Goal: Contribute content: Add original content to the website for others to see

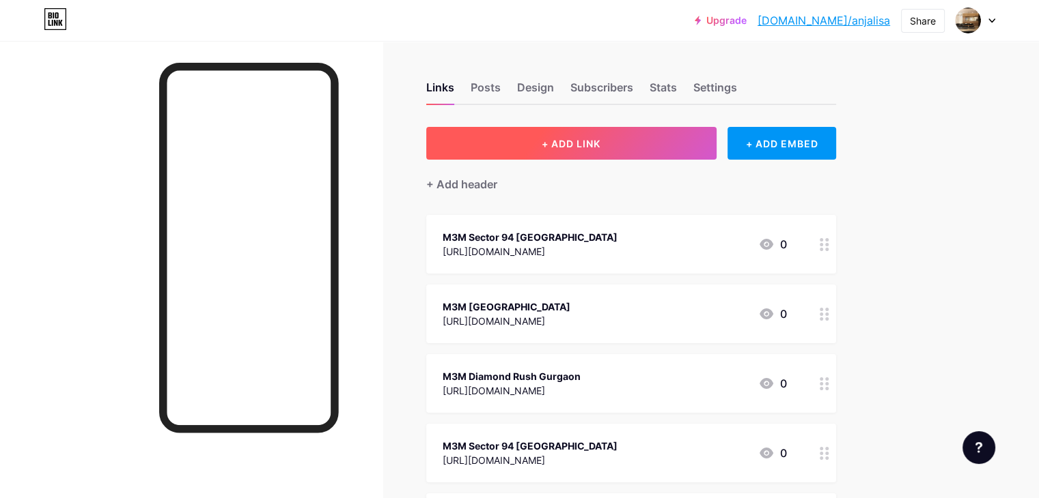
click at [629, 129] on button "+ ADD LINK" at bounding box center [571, 143] width 290 height 33
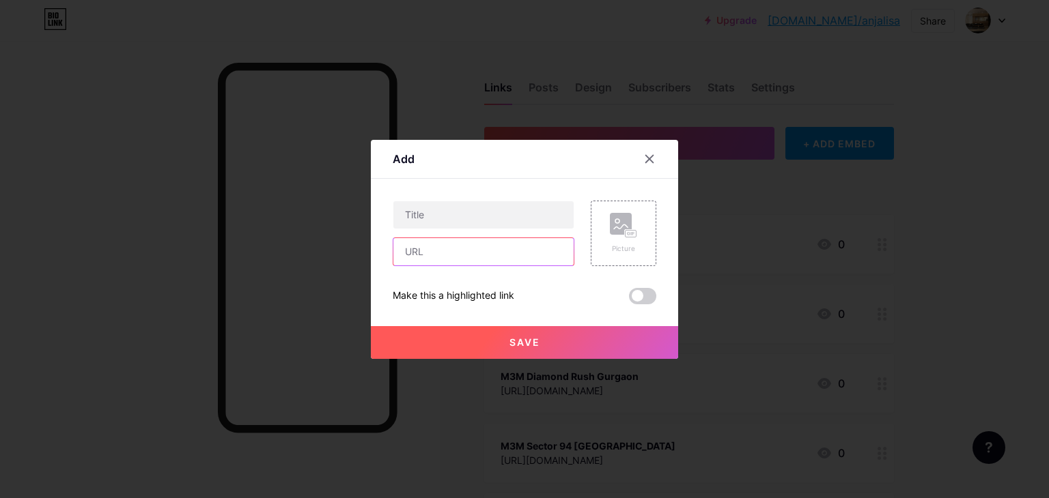
click at [436, 253] on input "text" at bounding box center [483, 251] width 180 height 27
paste input "[URL][DOMAIN_NAME]"
type input "[URL][DOMAIN_NAME]"
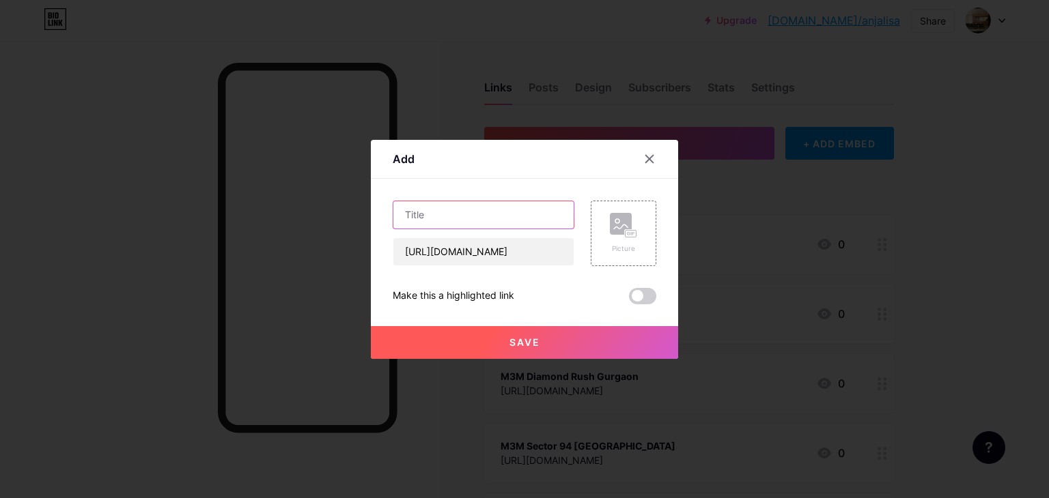
click at [429, 210] on input "text" at bounding box center [483, 214] width 180 height 27
paste input "SG Estates Sector 22D Yamuna Expressway"
type input "SG Estates Sector 22D Yamuna Expressway"
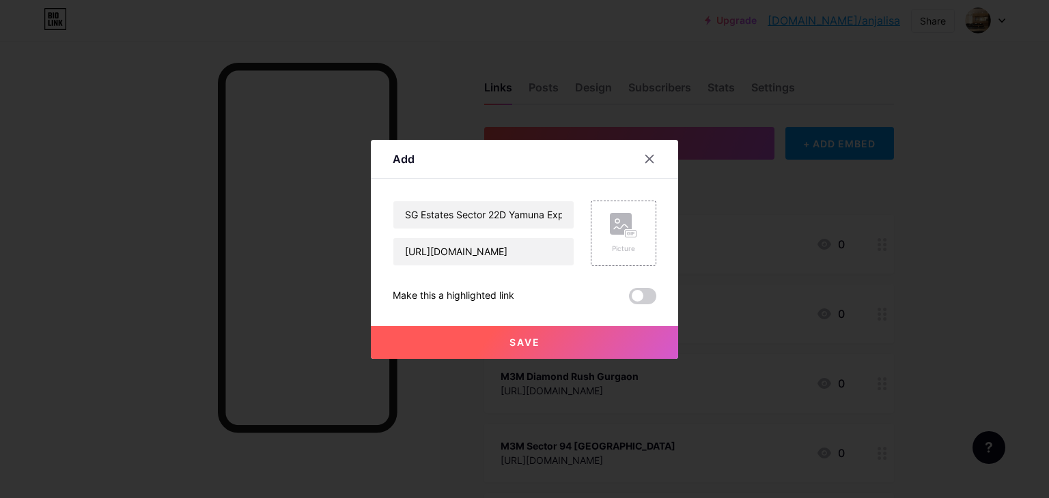
click at [518, 337] on span "Save" at bounding box center [524, 343] width 31 height 12
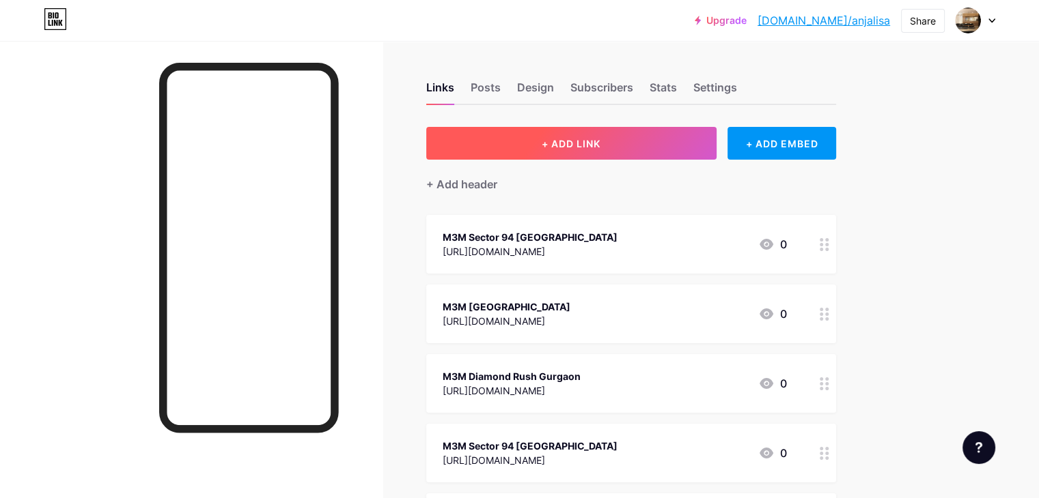
click at [600, 143] on span "+ ADD LINK" at bounding box center [570, 144] width 59 height 12
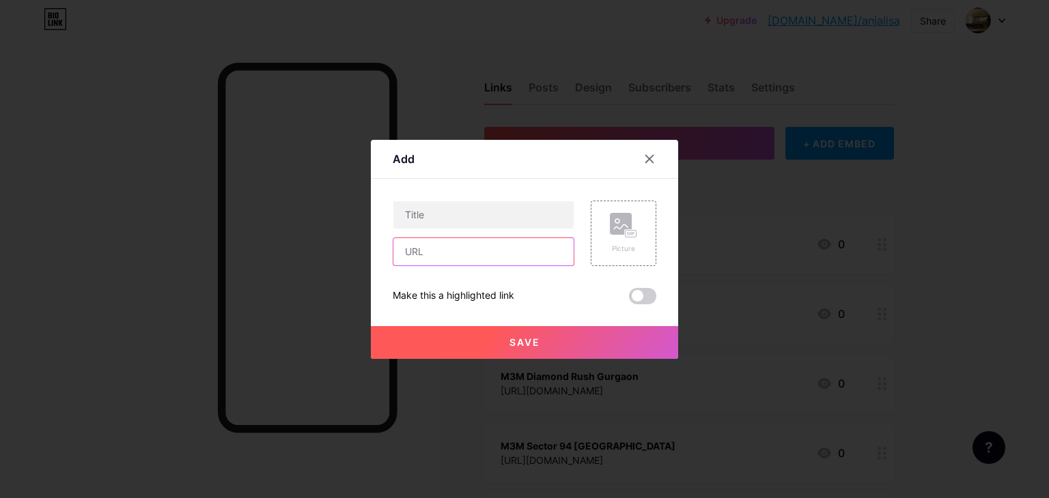
drag, startPoint x: 436, startPoint y: 259, endPoint x: 435, endPoint y: 244, distance: 15.1
click at [436, 259] on input "text" at bounding box center [483, 251] width 180 height 27
paste input "[URL][DOMAIN_NAME]"
type input "[URL][DOMAIN_NAME]"
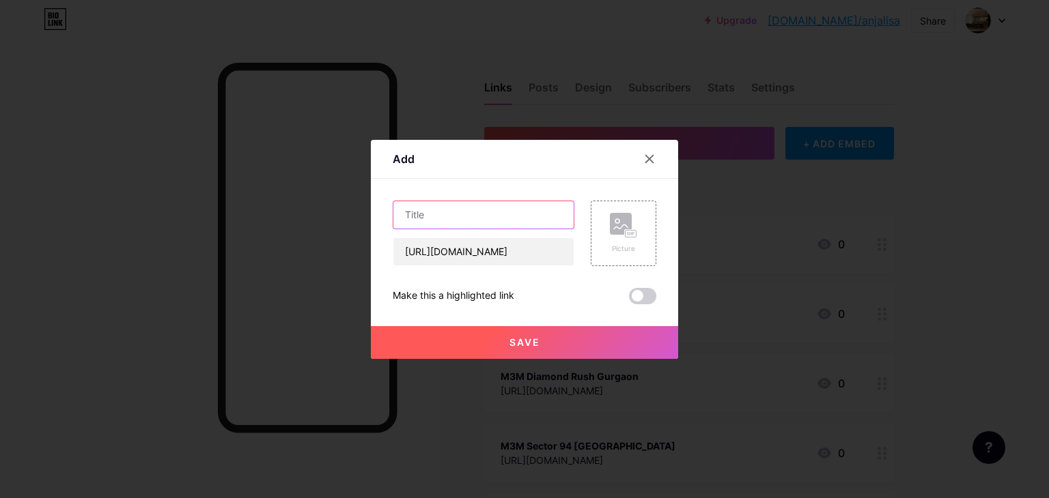
scroll to position [0, 0]
click at [434, 213] on input "text" at bounding box center [483, 214] width 180 height 27
paste input "SG Estates Sector 22D Yamuna Expressway"
type input "SG Estates Sector 22D Yamuna Expressway"
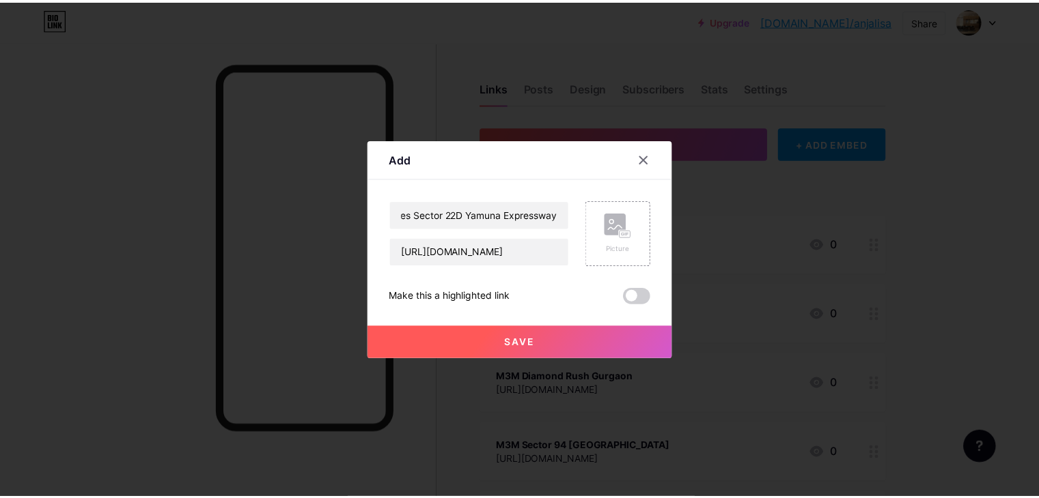
scroll to position [0, 0]
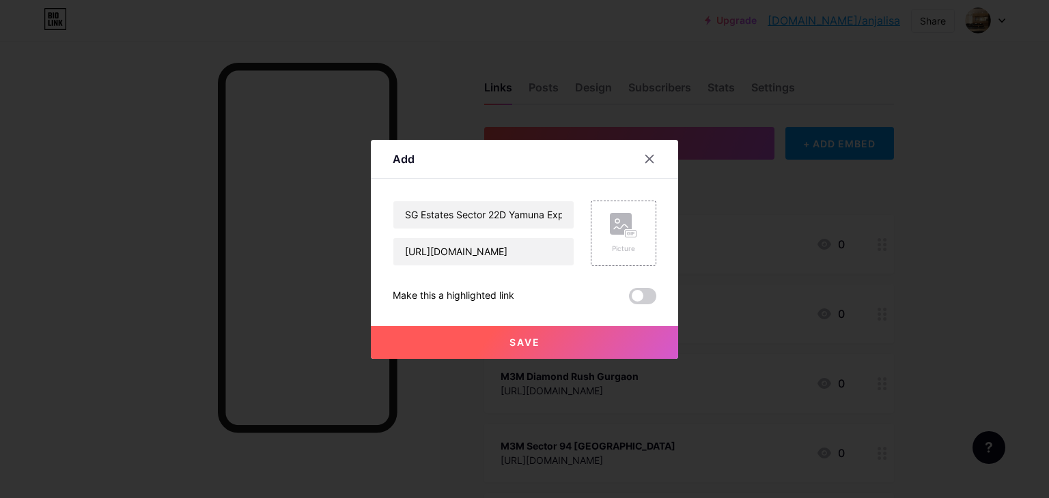
click at [503, 342] on button "Save" at bounding box center [524, 342] width 307 height 33
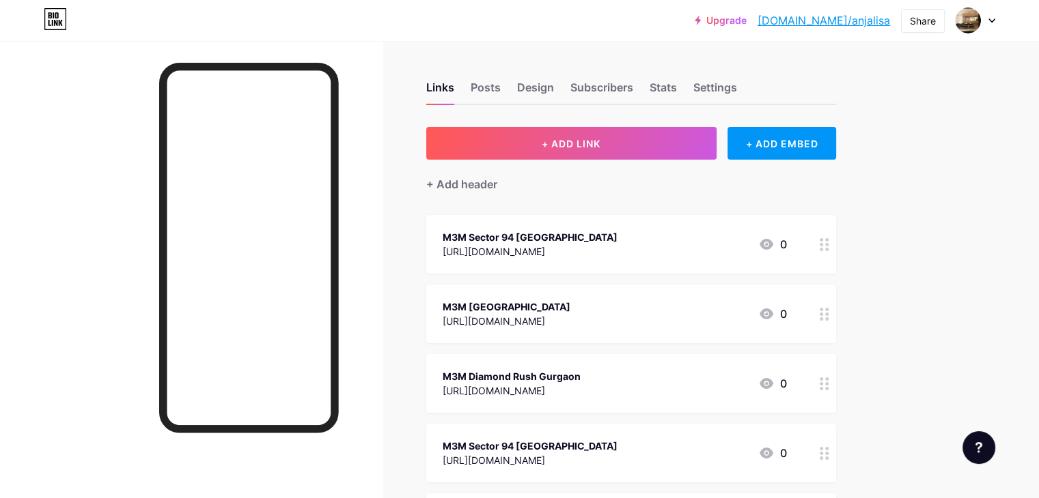
click at [835, 24] on link "[DOMAIN_NAME]/anjalisa" at bounding box center [823, 20] width 132 height 16
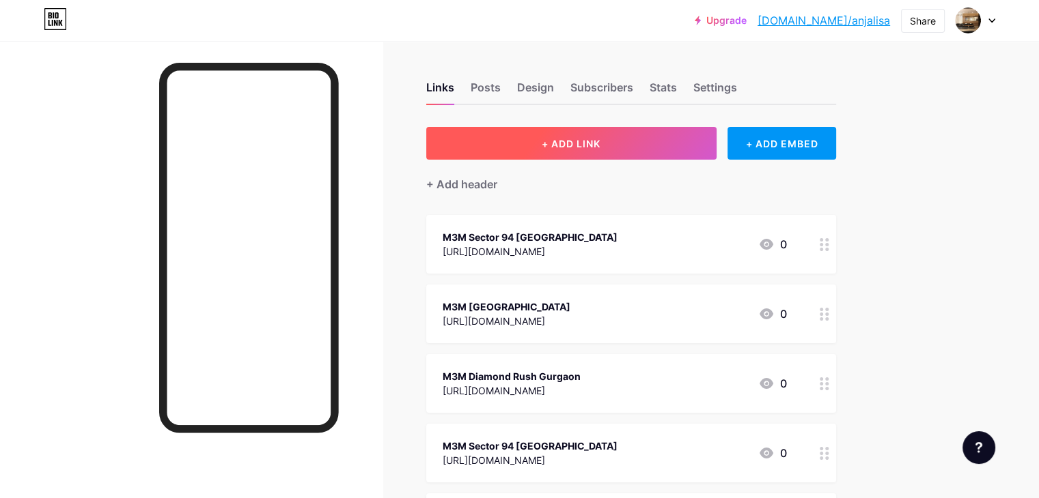
click at [593, 144] on button "+ ADD LINK" at bounding box center [571, 143] width 290 height 33
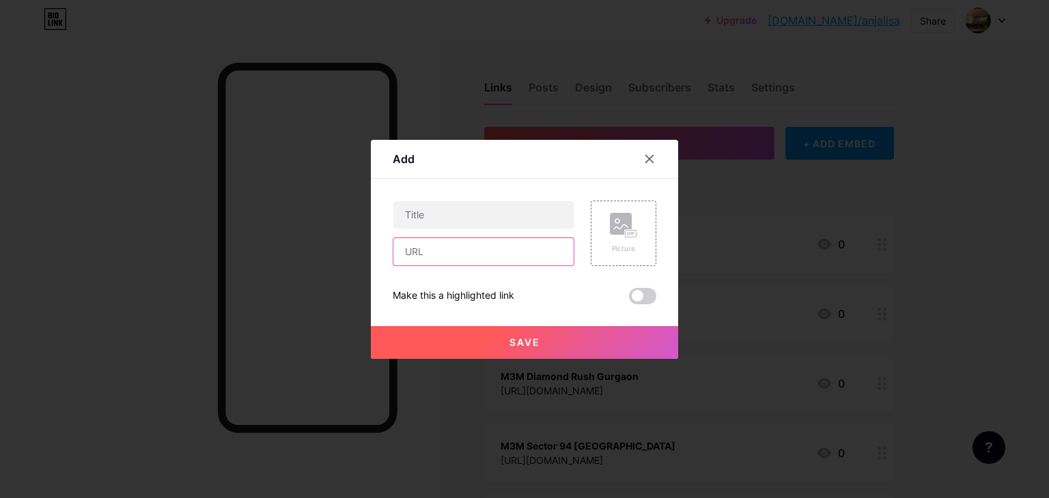
click at [456, 255] on input "text" at bounding box center [483, 251] width 180 height 27
paste input "[URL][DOMAIN_NAME]"
type input "[URL][DOMAIN_NAME]"
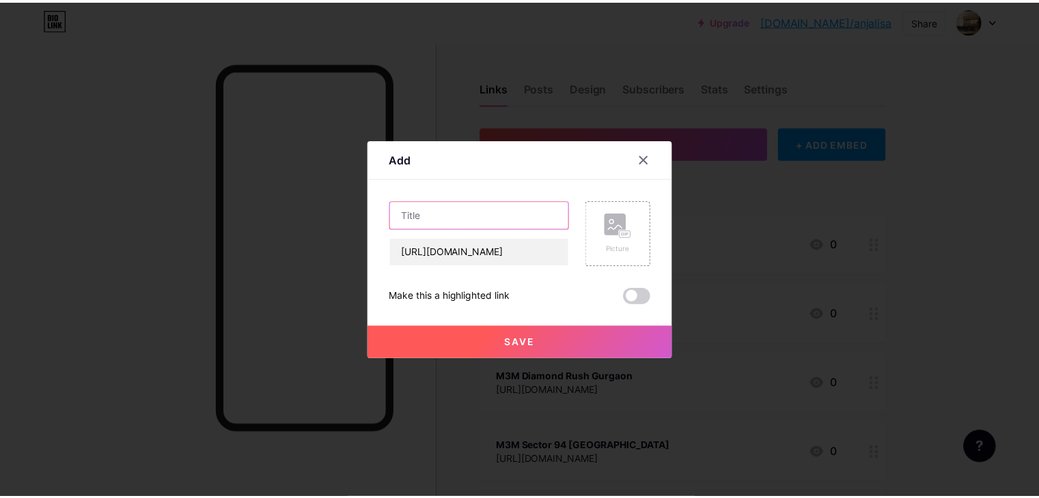
scroll to position [0, 0]
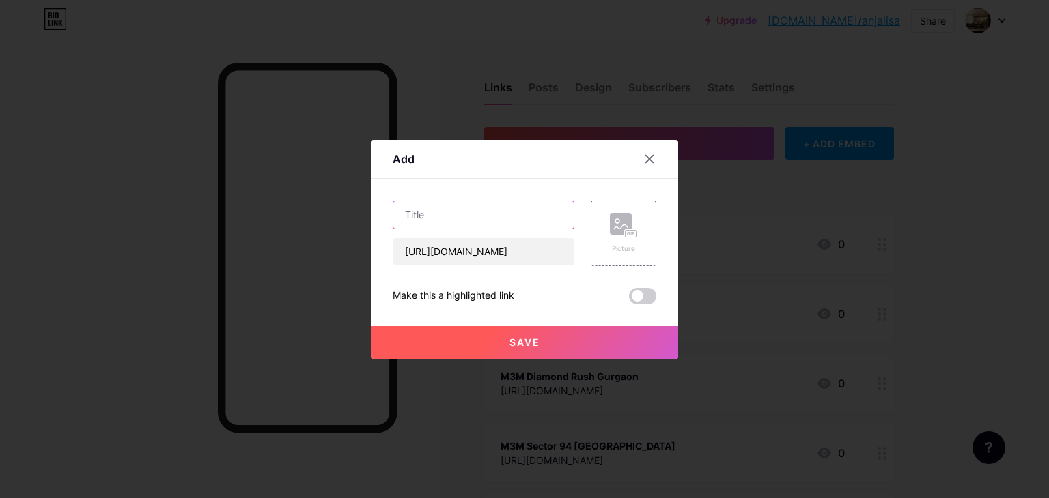
click at [404, 214] on input "text" at bounding box center [483, 214] width 180 height 27
paste input "M3M The Line"
type input "M3M The Line Sector 72 [GEOGRAPHIC_DATA]"
click at [512, 345] on span "Save" at bounding box center [524, 343] width 31 height 12
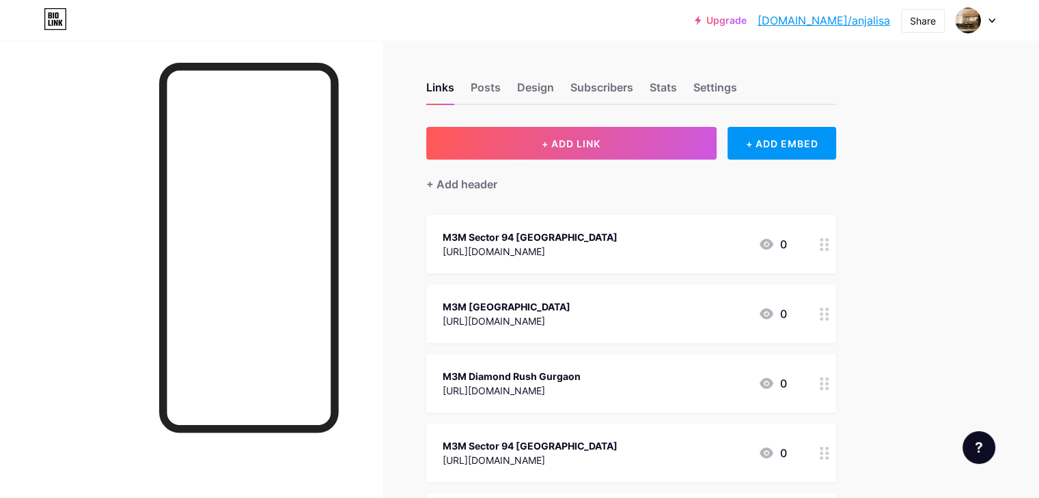
click at [861, 22] on link "[DOMAIN_NAME]/anjalisa" at bounding box center [823, 20] width 132 height 16
